Goal: Task Accomplishment & Management: Use online tool/utility

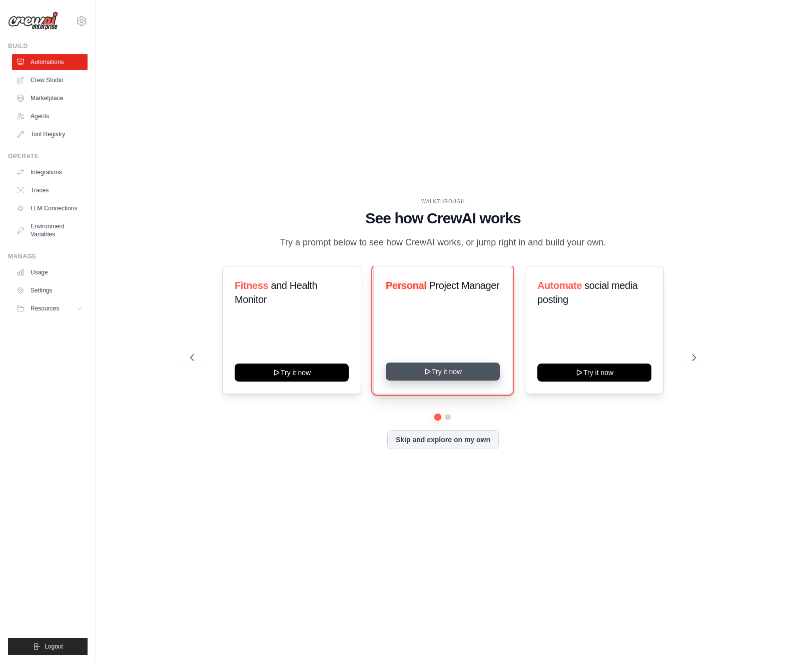
click at [437, 380] on button "Try it now" at bounding box center [443, 371] width 114 height 18
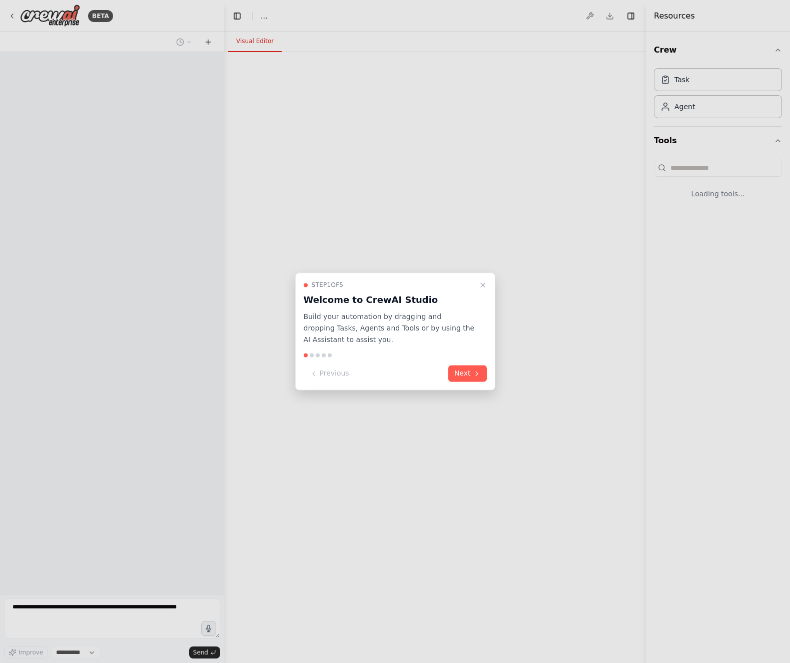
select select "****"
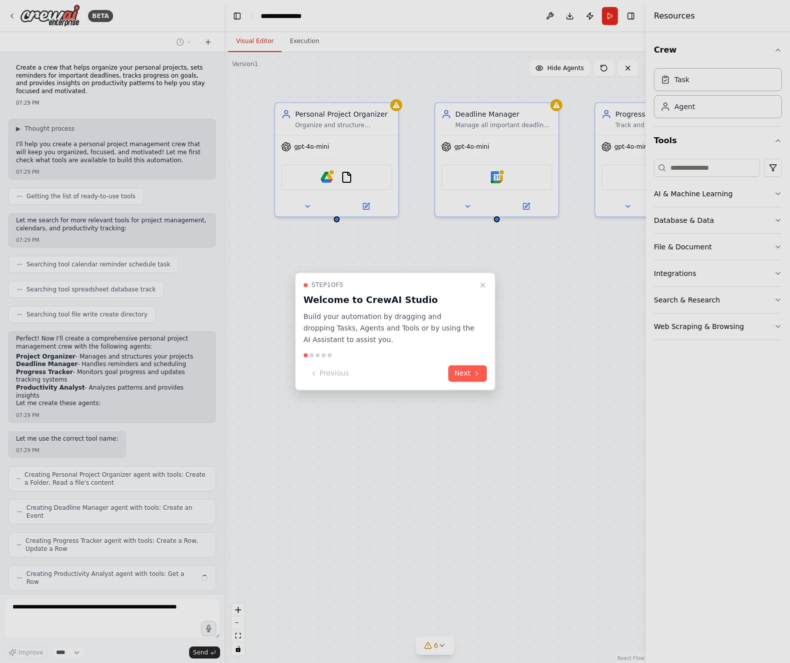
scroll to position [6, 0]
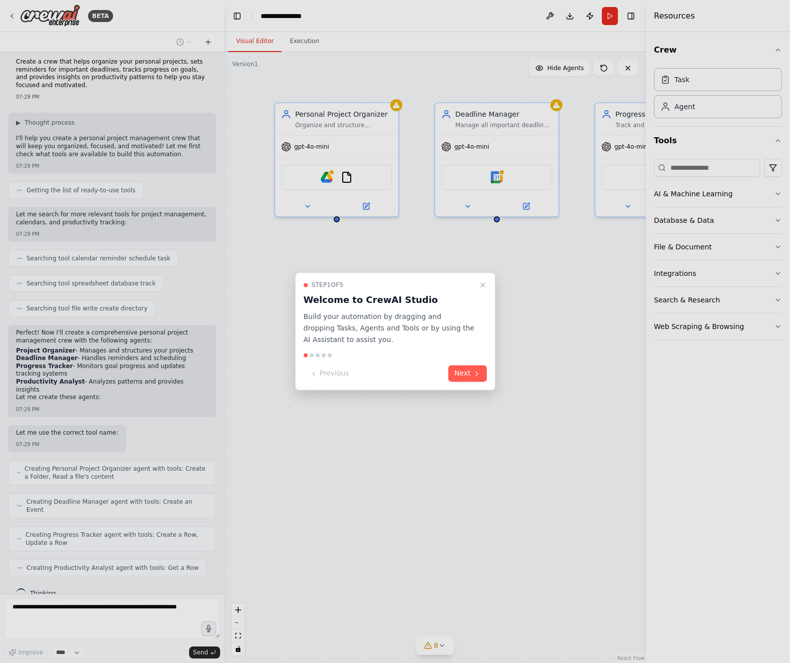
click at [630, 17] on div at bounding box center [395, 331] width 790 height 663
click at [633, 15] on div at bounding box center [395, 331] width 790 height 663
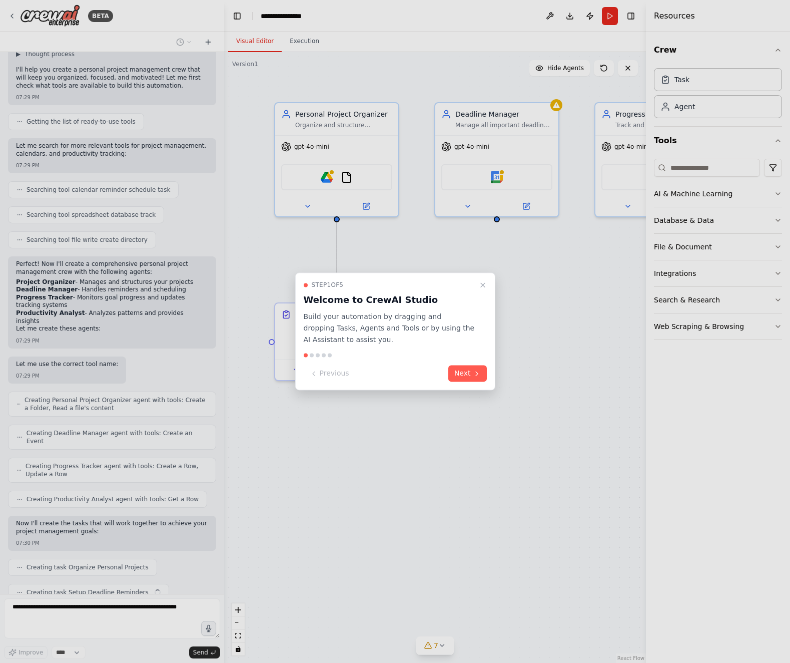
scroll to position [100, 0]
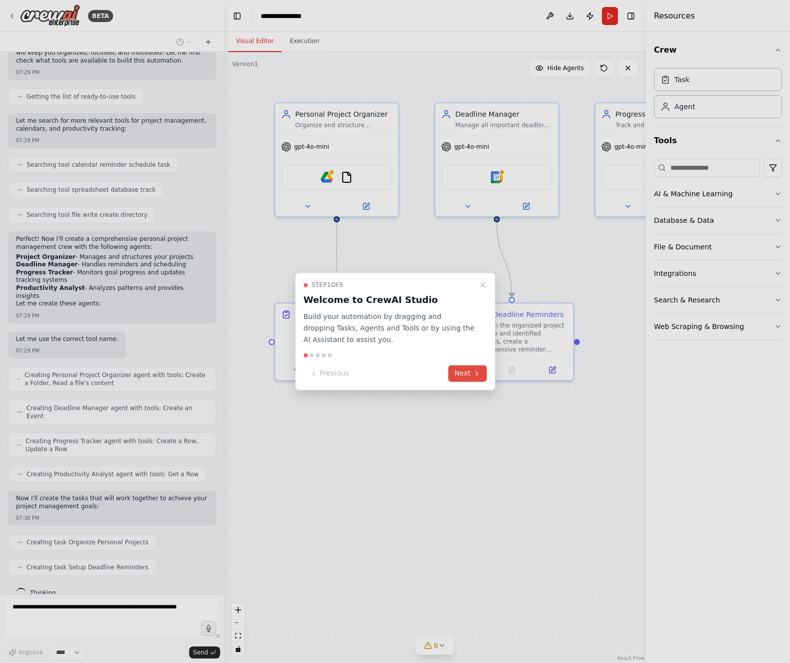
click at [453, 377] on button "Next" at bounding box center [467, 373] width 39 height 17
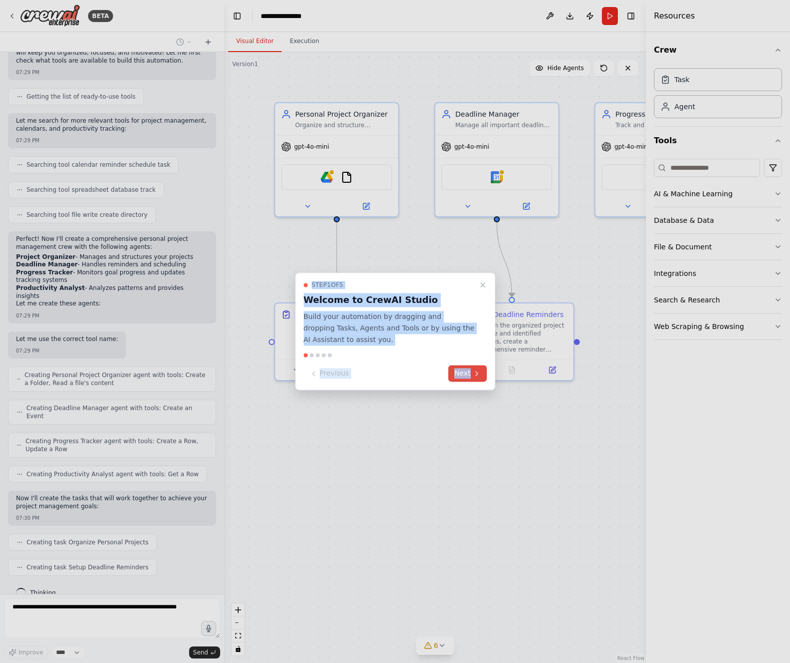
click at [453, 377] on div "BETA Create a crew that helps organize your personal projects, sets reminders f…" at bounding box center [395, 331] width 790 height 663
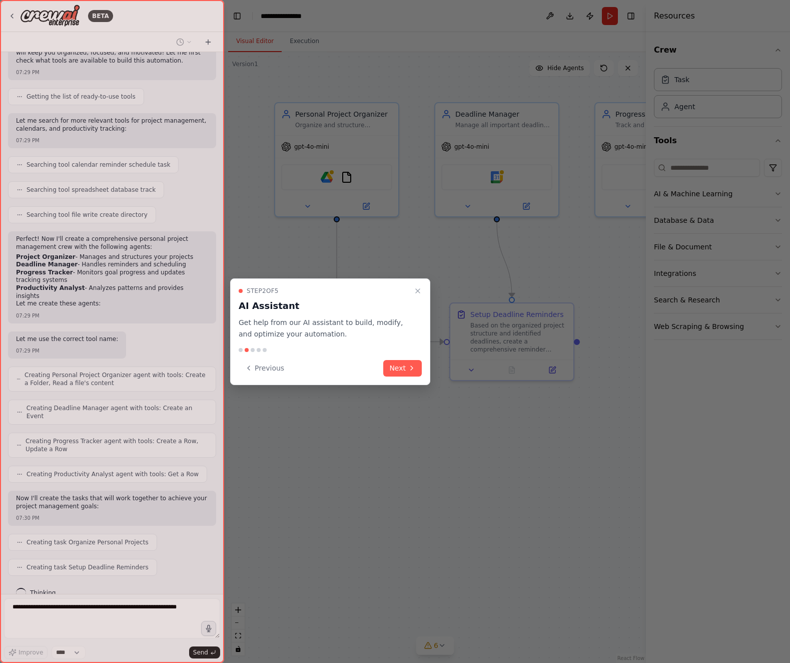
click at [453, 377] on div at bounding box center [395, 331] width 790 height 663
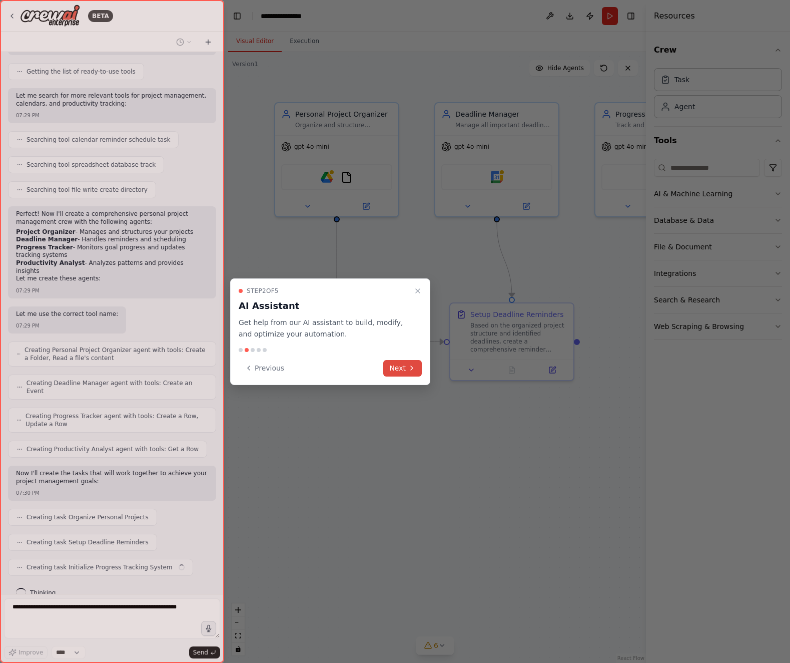
click at [402, 364] on button "Next" at bounding box center [402, 368] width 39 height 17
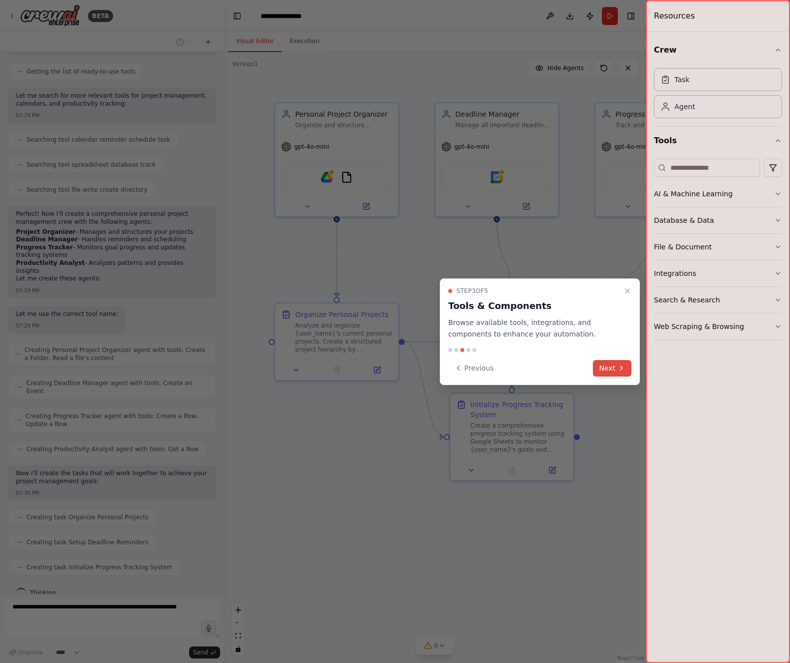
click at [616, 369] on button "Next" at bounding box center [612, 368] width 39 height 17
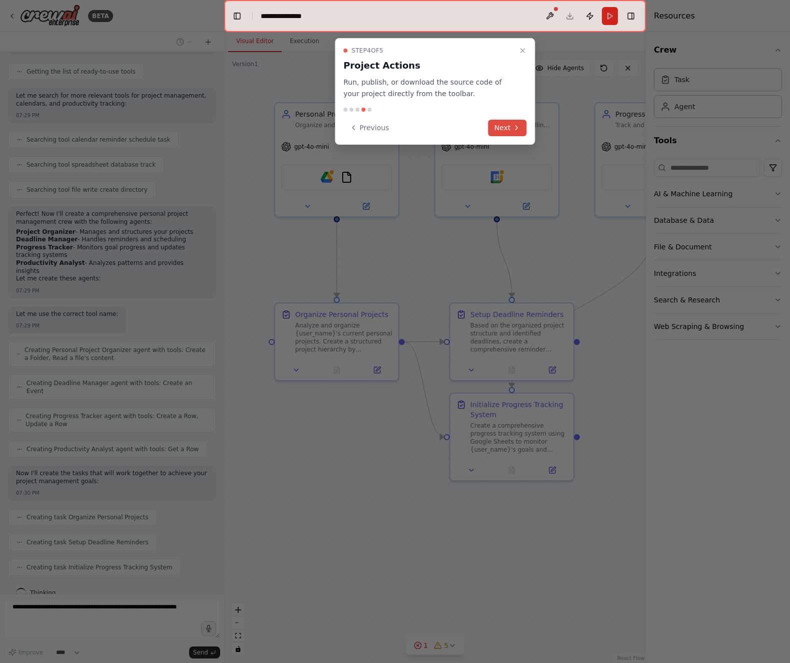
click at [511, 124] on button "Next" at bounding box center [508, 128] width 39 height 17
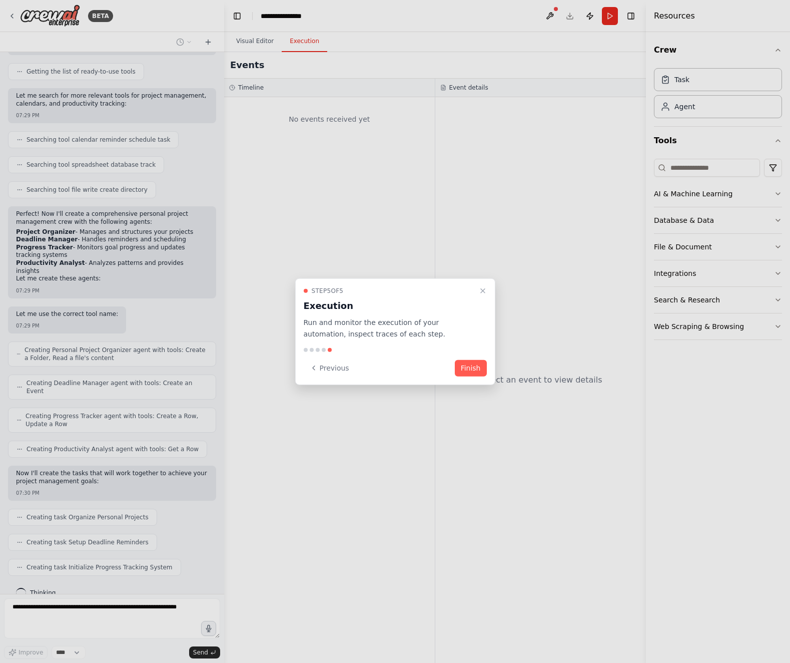
click at [468, 368] on button "Finish" at bounding box center [471, 367] width 32 height 17
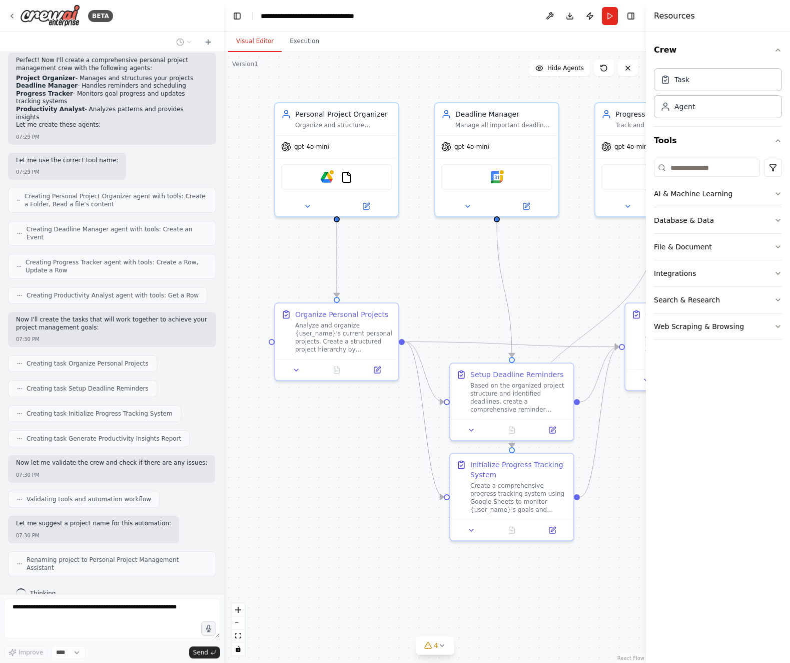
scroll to position [270, 0]
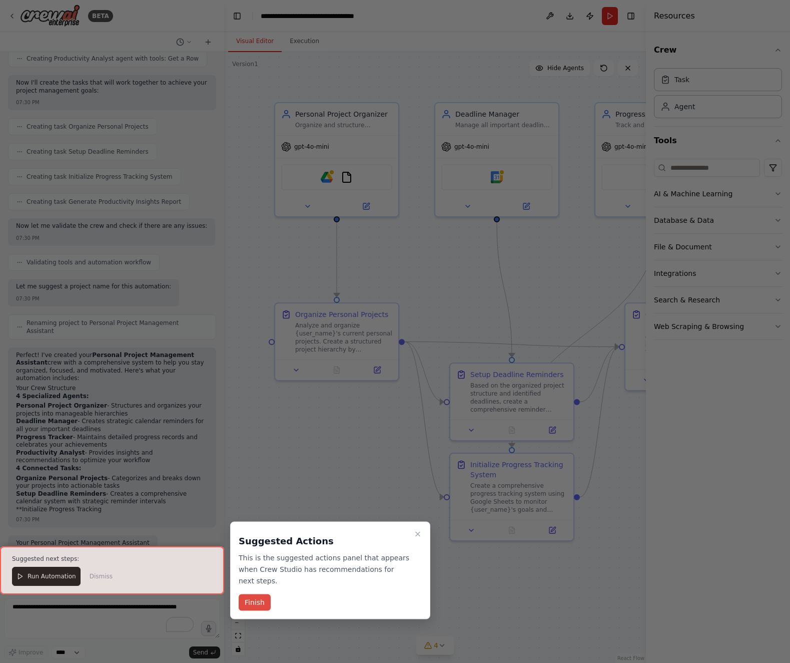
click at [268, 602] on button "Finish" at bounding box center [255, 602] width 32 height 17
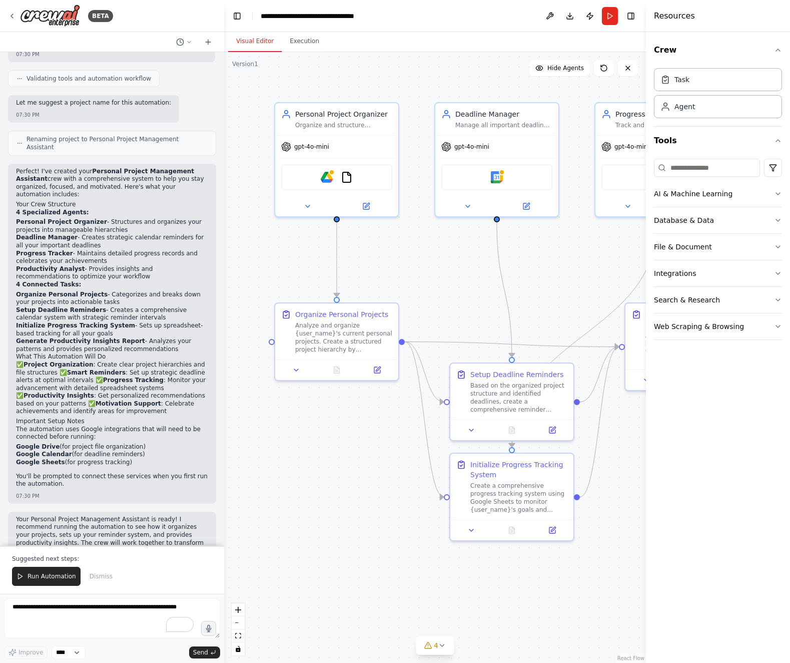
scroll to position [707, 0]
